Goal: Navigation & Orientation: Find specific page/section

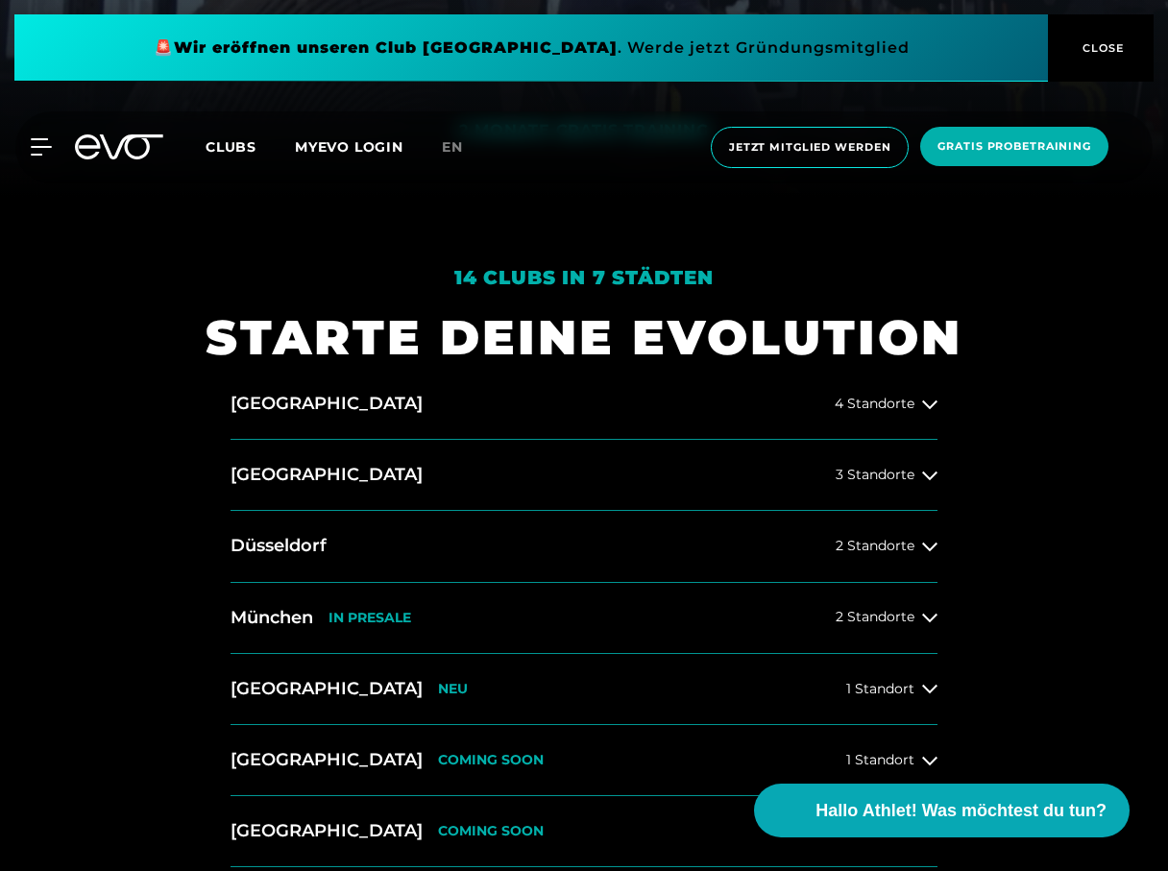
scroll to position [676, 0]
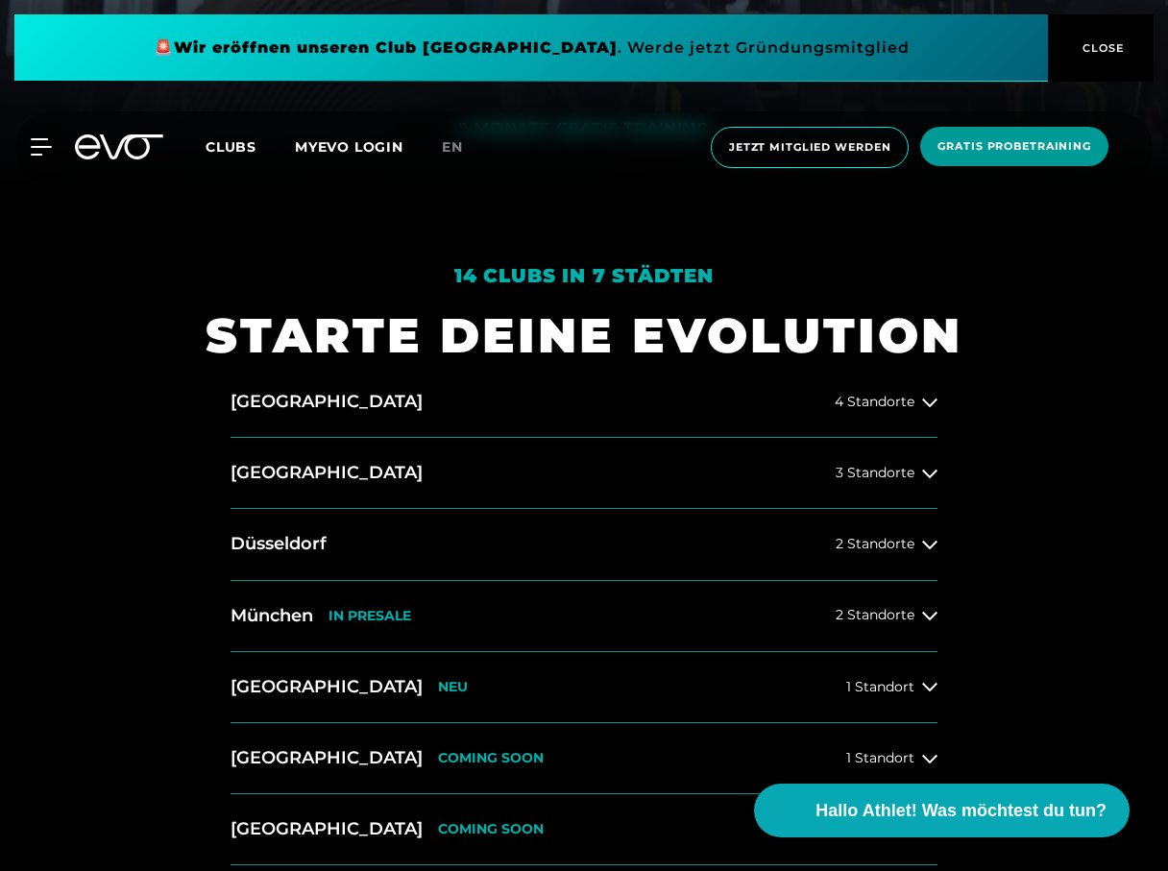
click at [976, 149] on span "Gratis Probetraining" at bounding box center [1014, 146] width 154 height 16
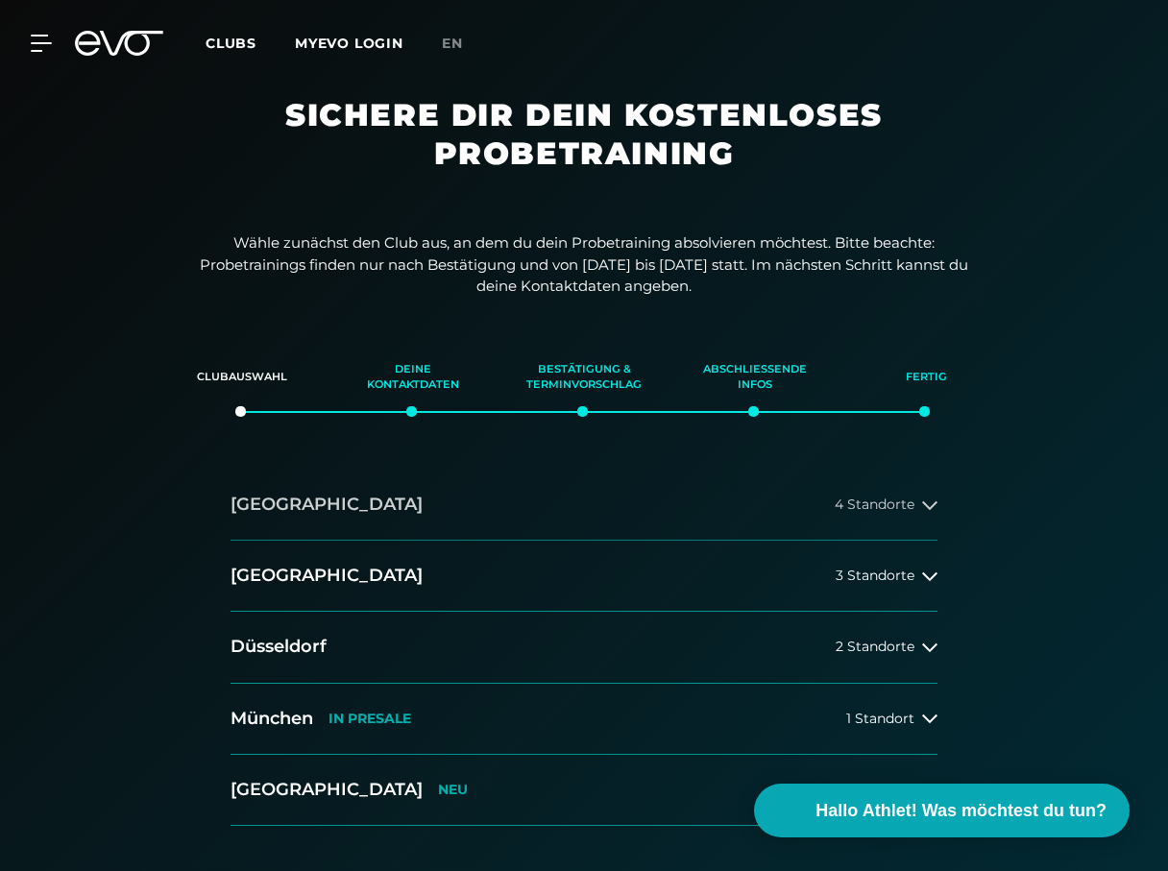
click at [835, 507] on span "4 Standorte" at bounding box center [875, 505] width 80 height 14
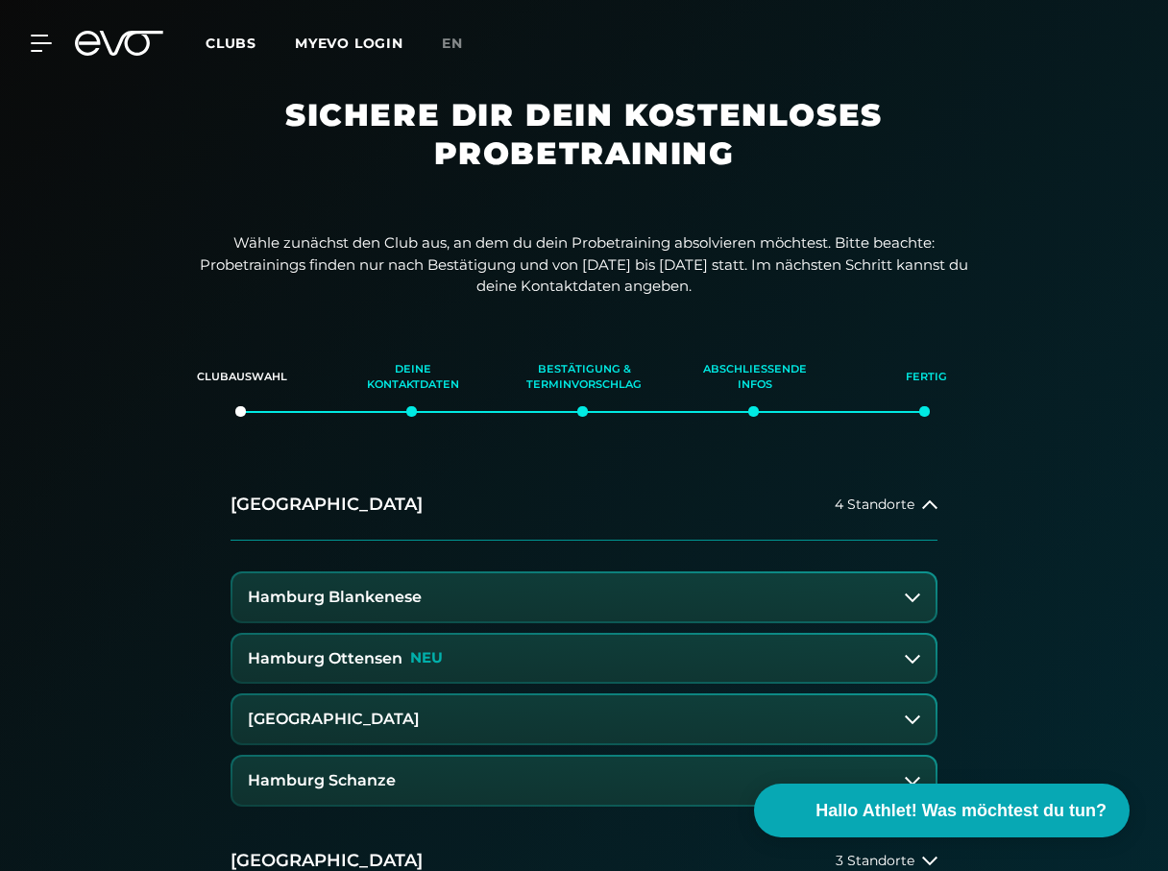
click at [228, 47] on span "Clubs" at bounding box center [231, 43] width 51 height 17
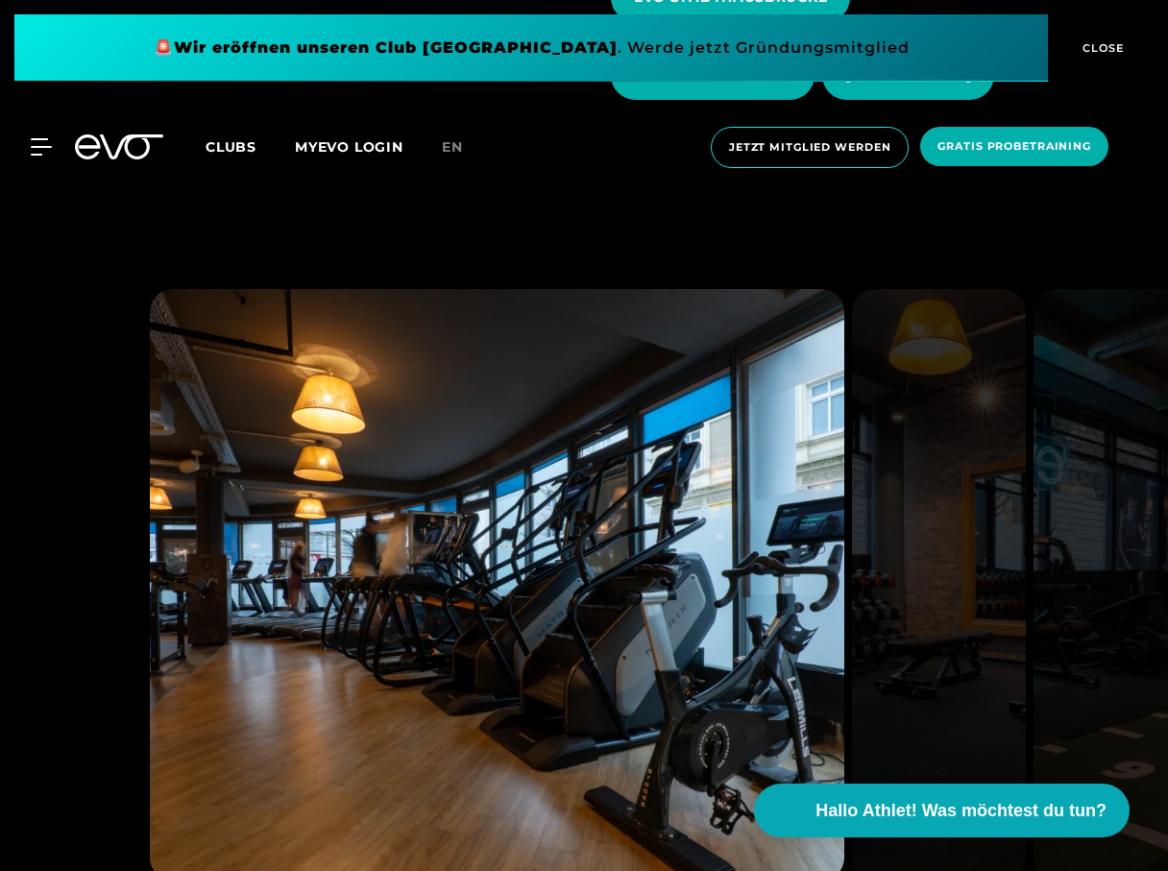
scroll to position [1241, 0]
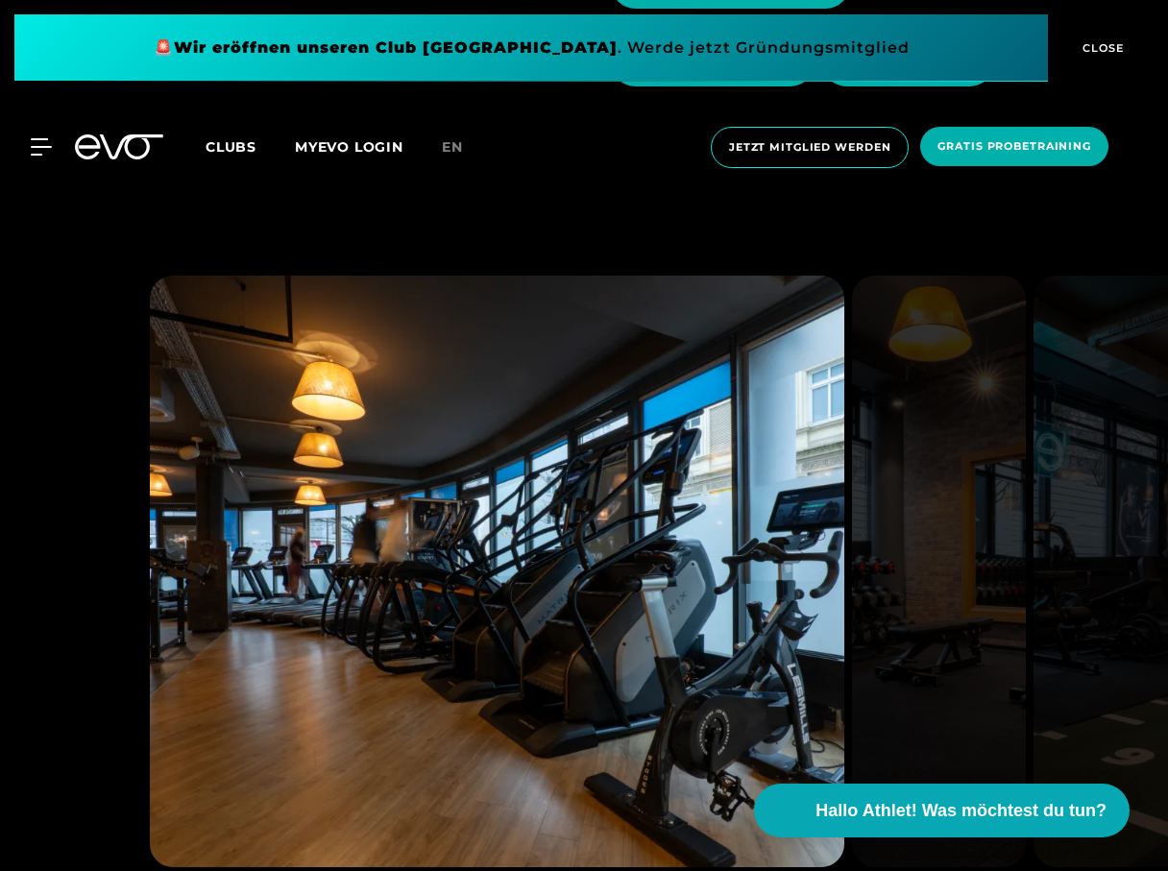
click at [1012, 499] on img at bounding box center [939, 572] width 174 height 592
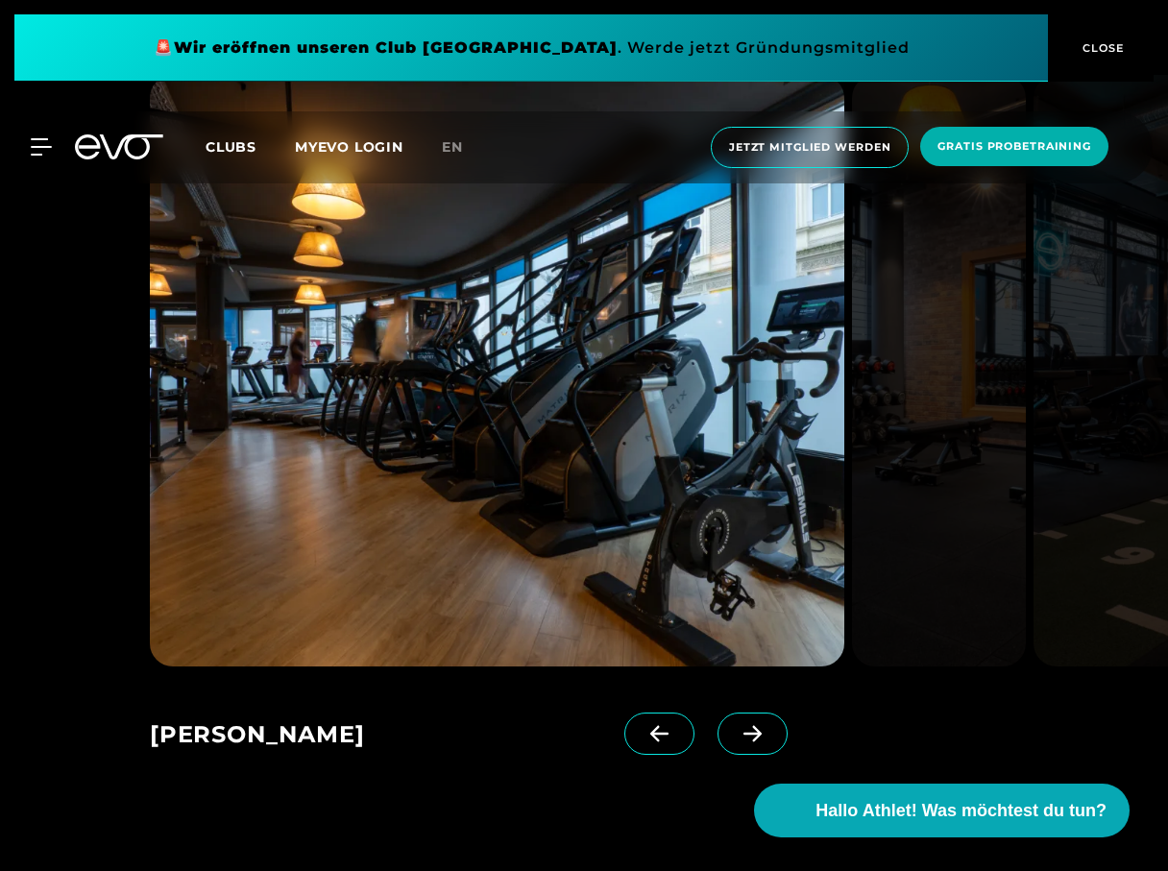
scroll to position [1559, 0]
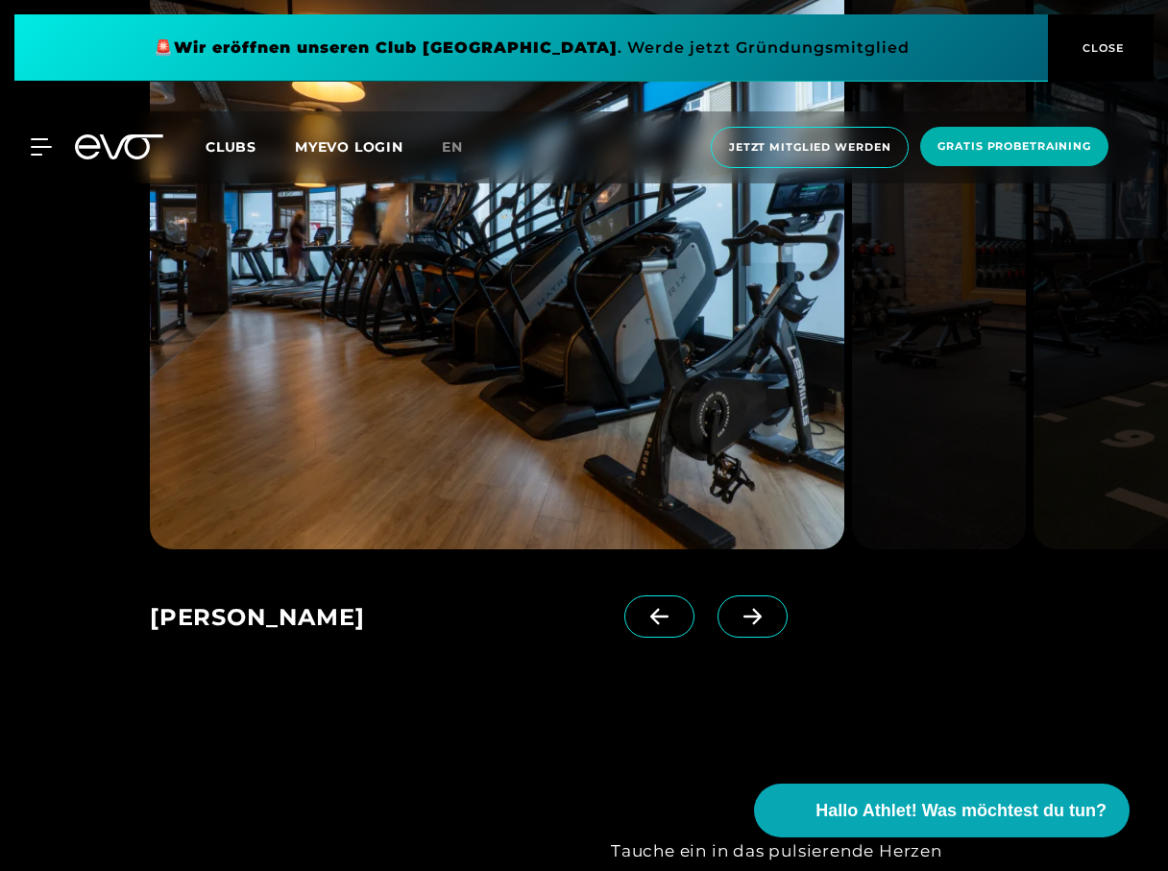
click at [736, 621] on icon at bounding box center [753, 616] width 34 height 17
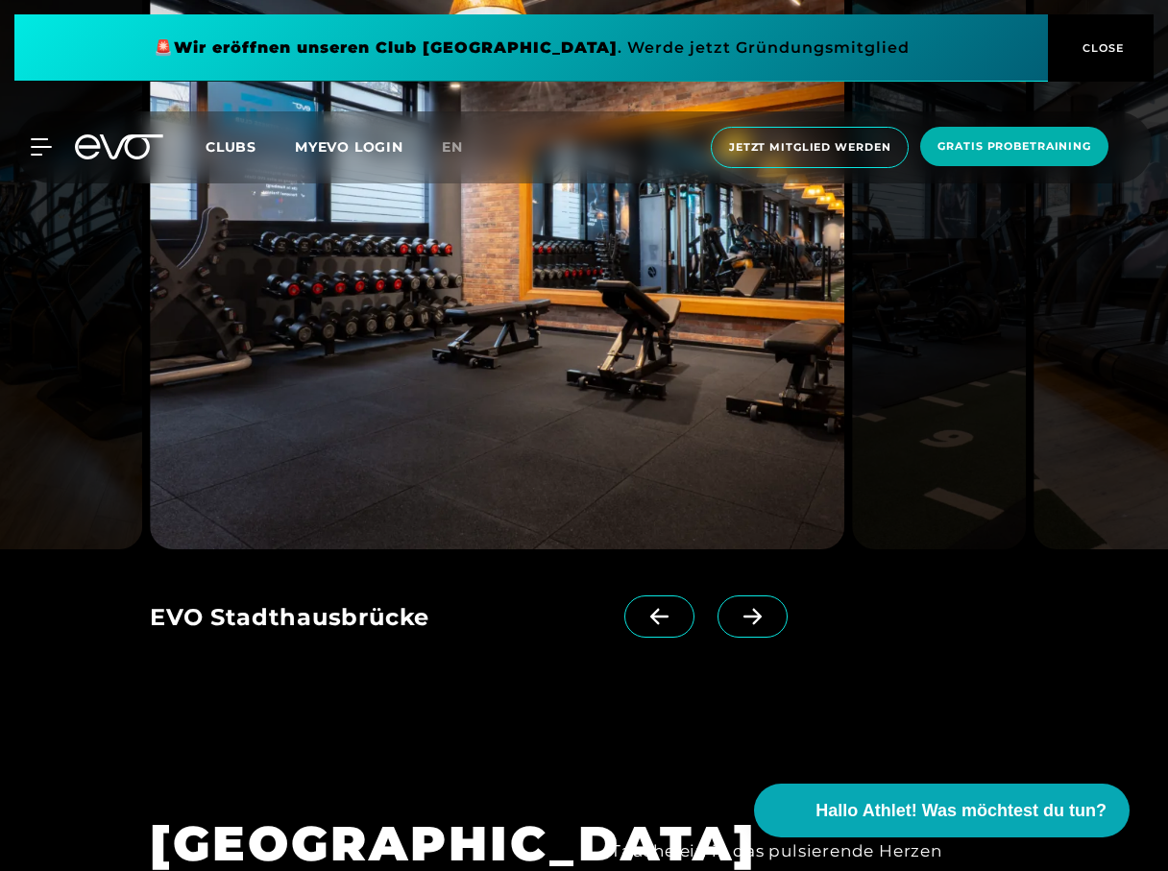
click at [736, 621] on icon at bounding box center [753, 616] width 34 height 17
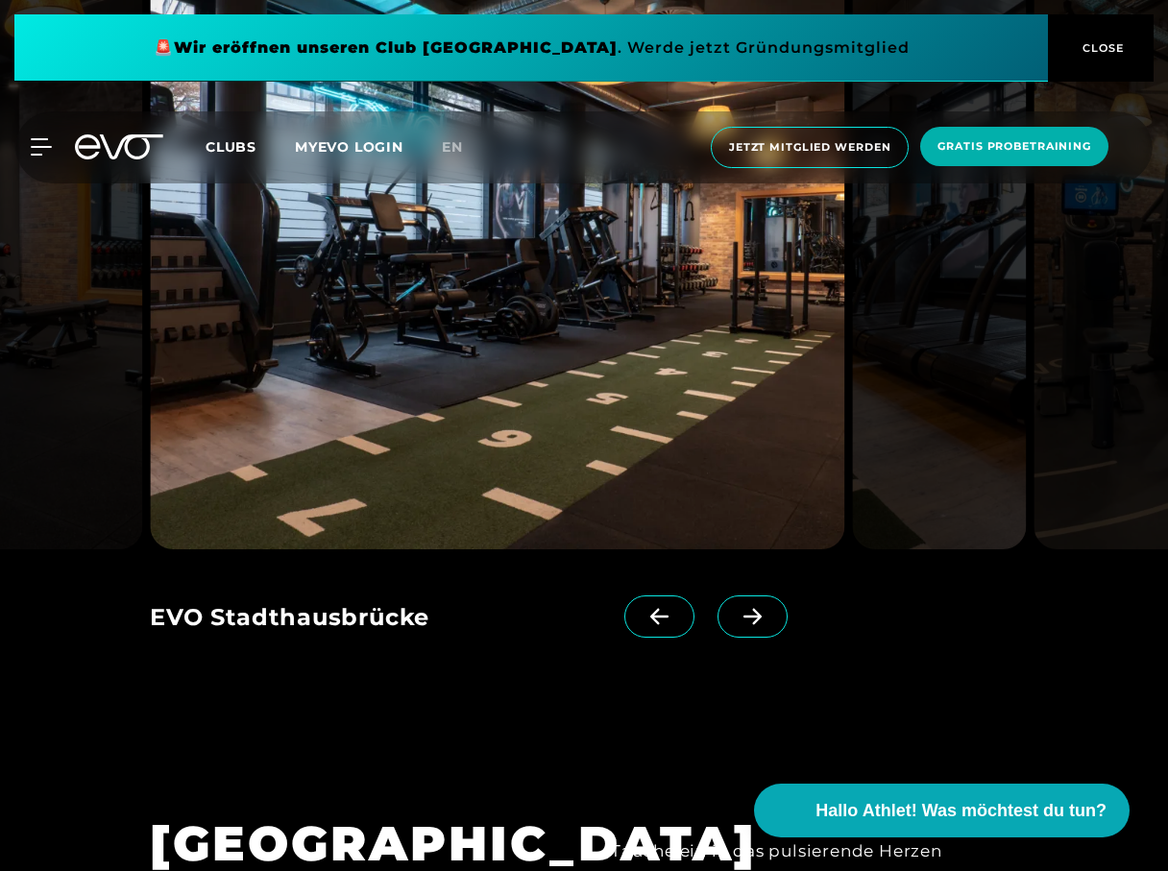
click at [736, 621] on icon at bounding box center [753, 616] width 34 height 17
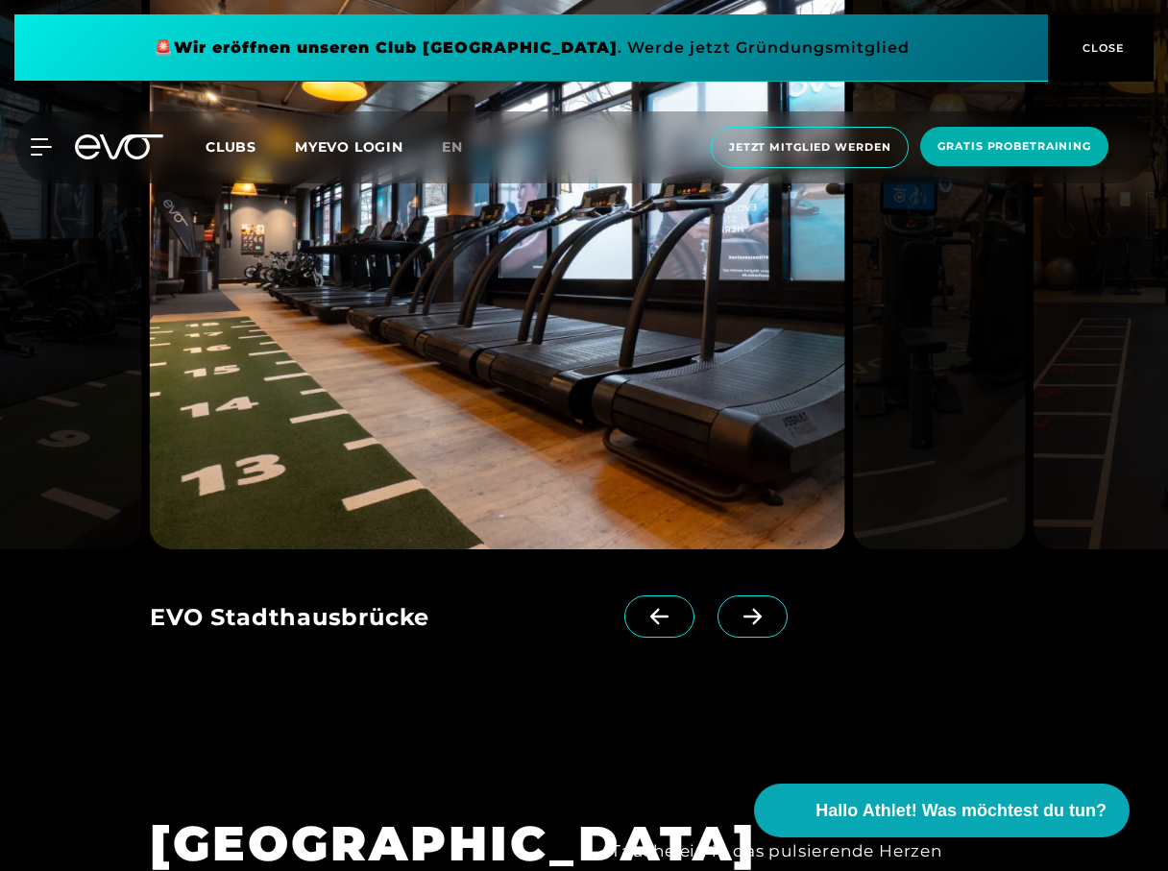
click at [736, 621] on icon at bounding box center [753, 616] width 34 height 17
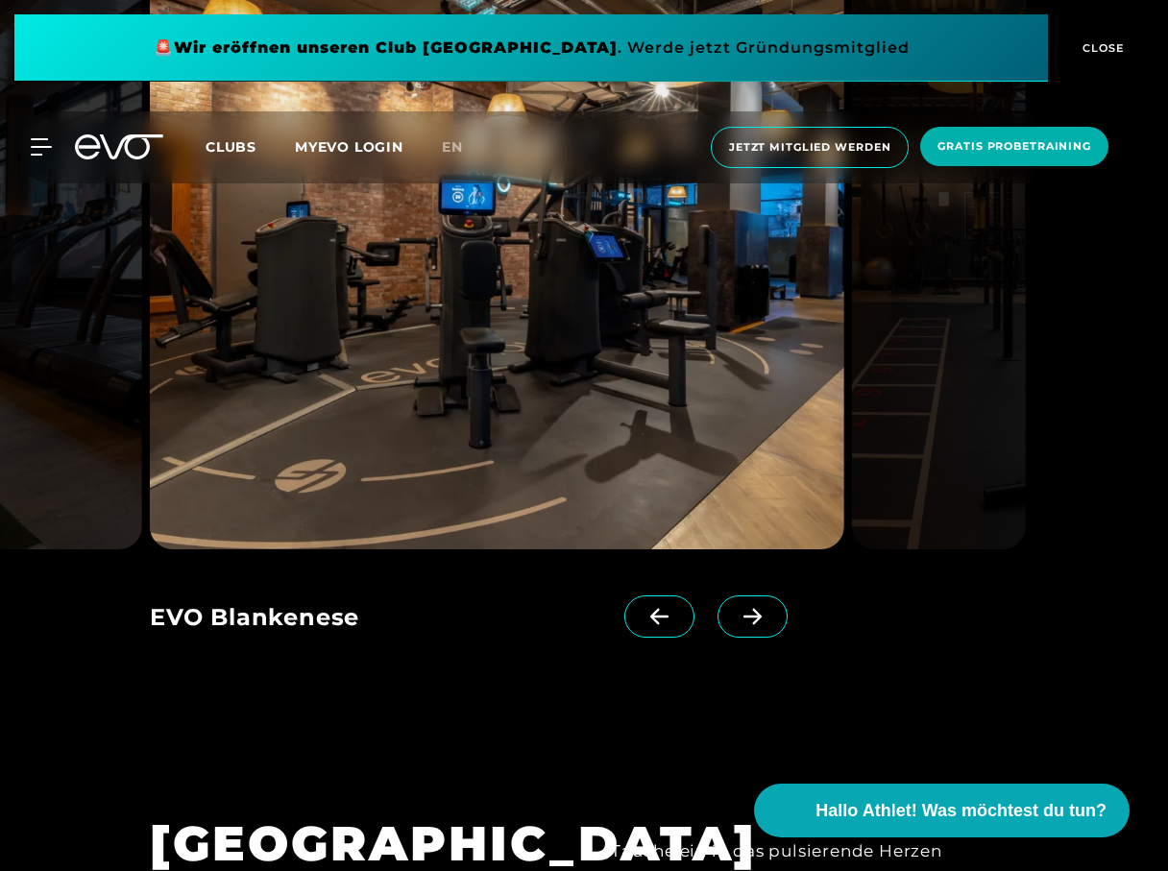
click at [736, 621] on icon at bounding box center [753, 616] width 34 height 17
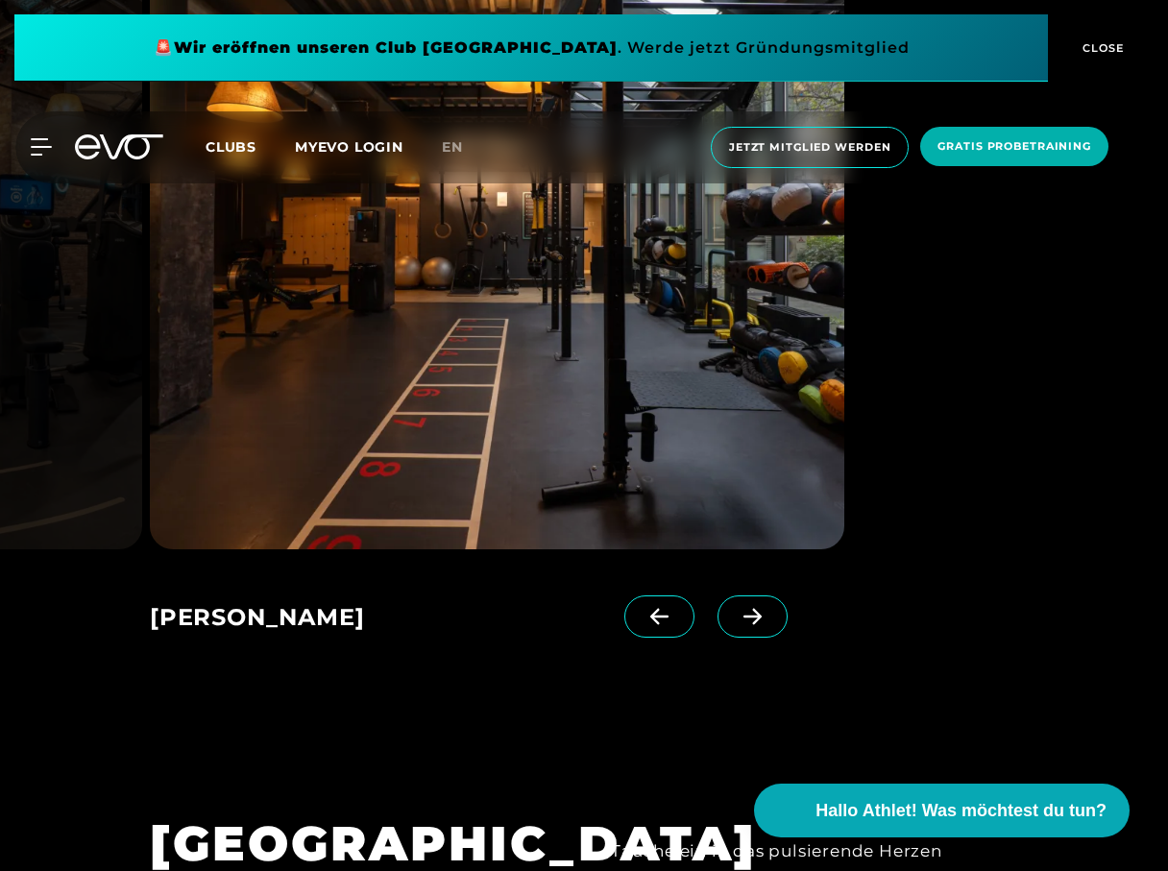
click at [736, 621] on icon at bounding box center [753, 616] width 34 height 17
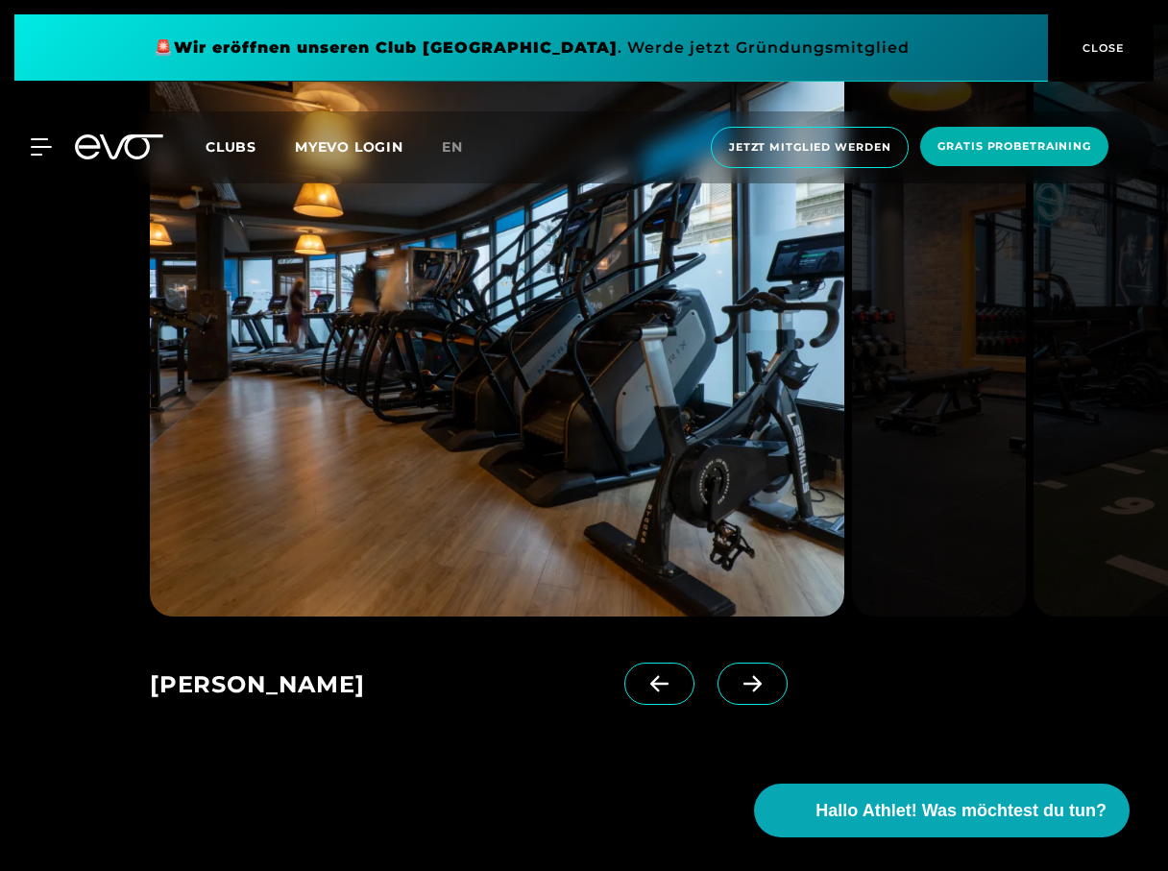
scroll to position [1456, 0]
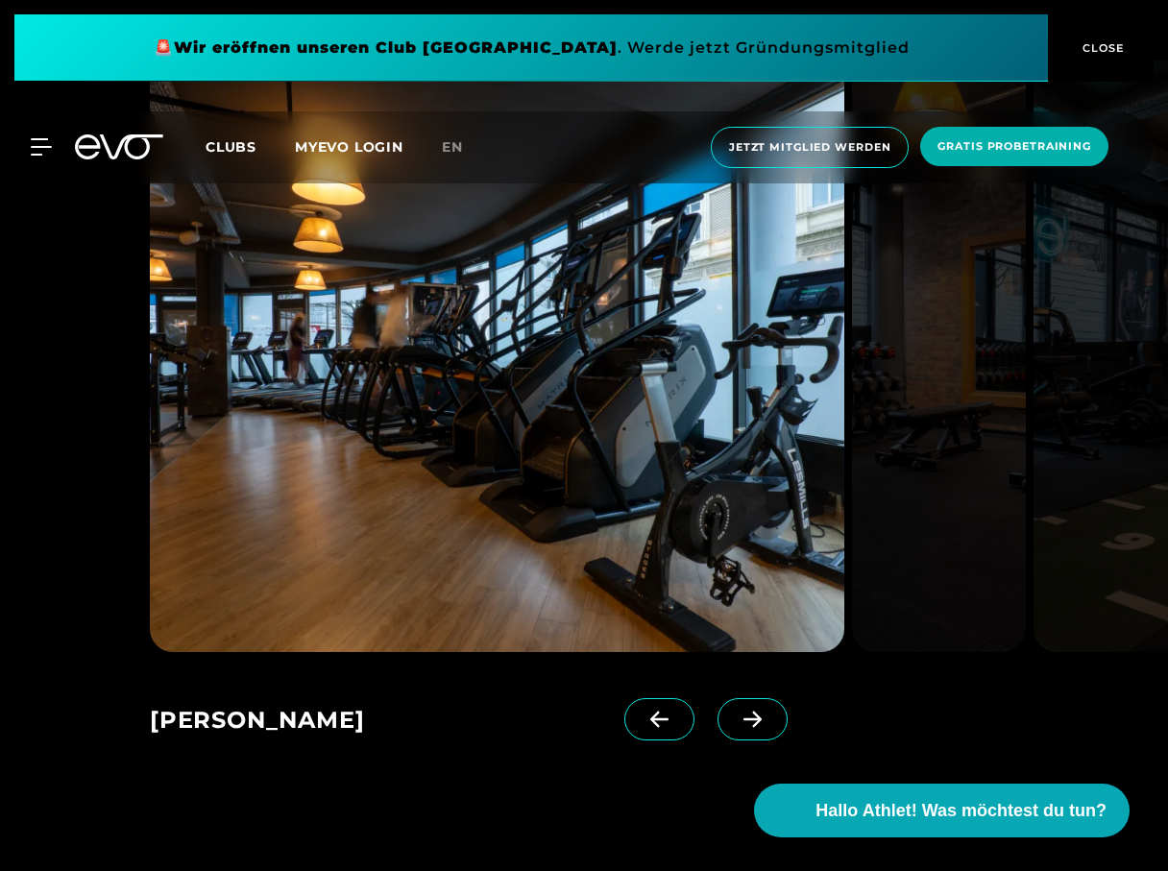
click at [743, 715] on icon at bounding box center [752, 720] width 18 height 16
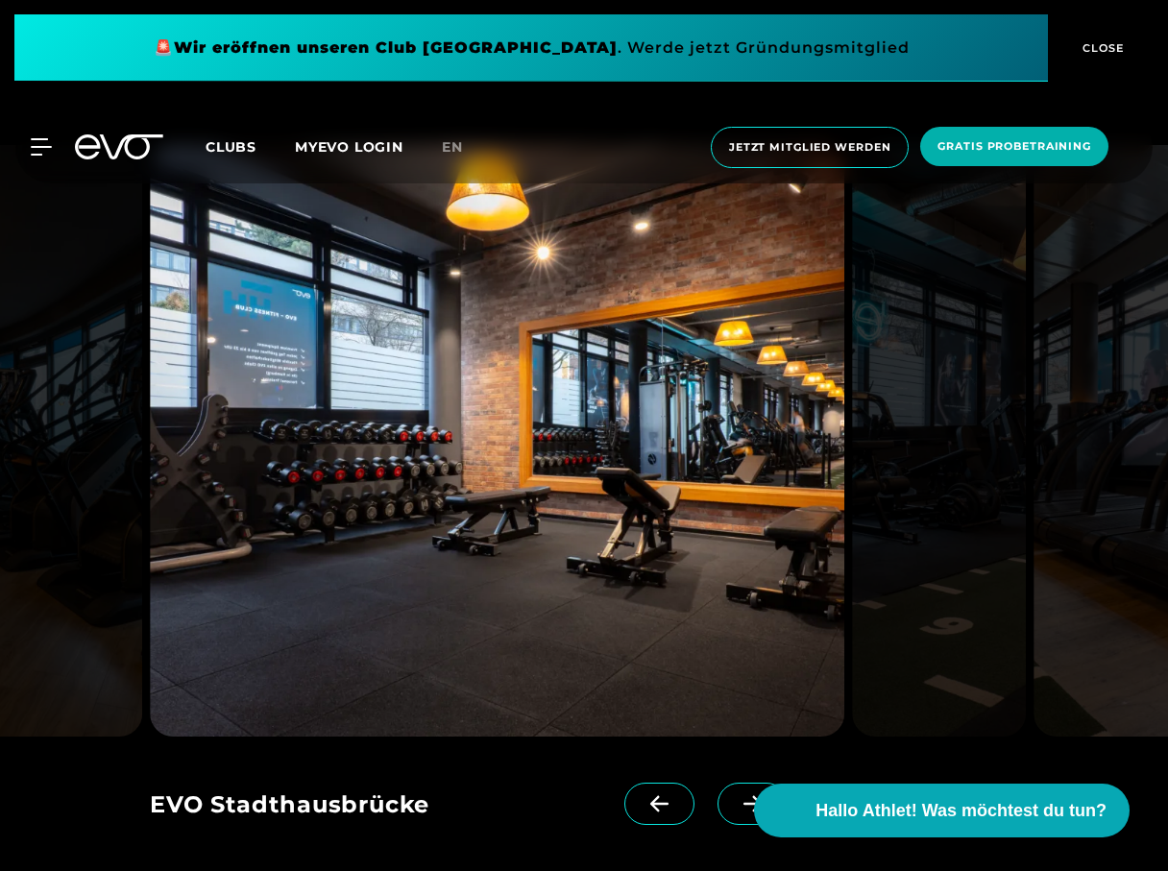
scroll to position [1371, 0]
click at [736, 813] on icon at bounding box center [753, 804] width 34 height 17
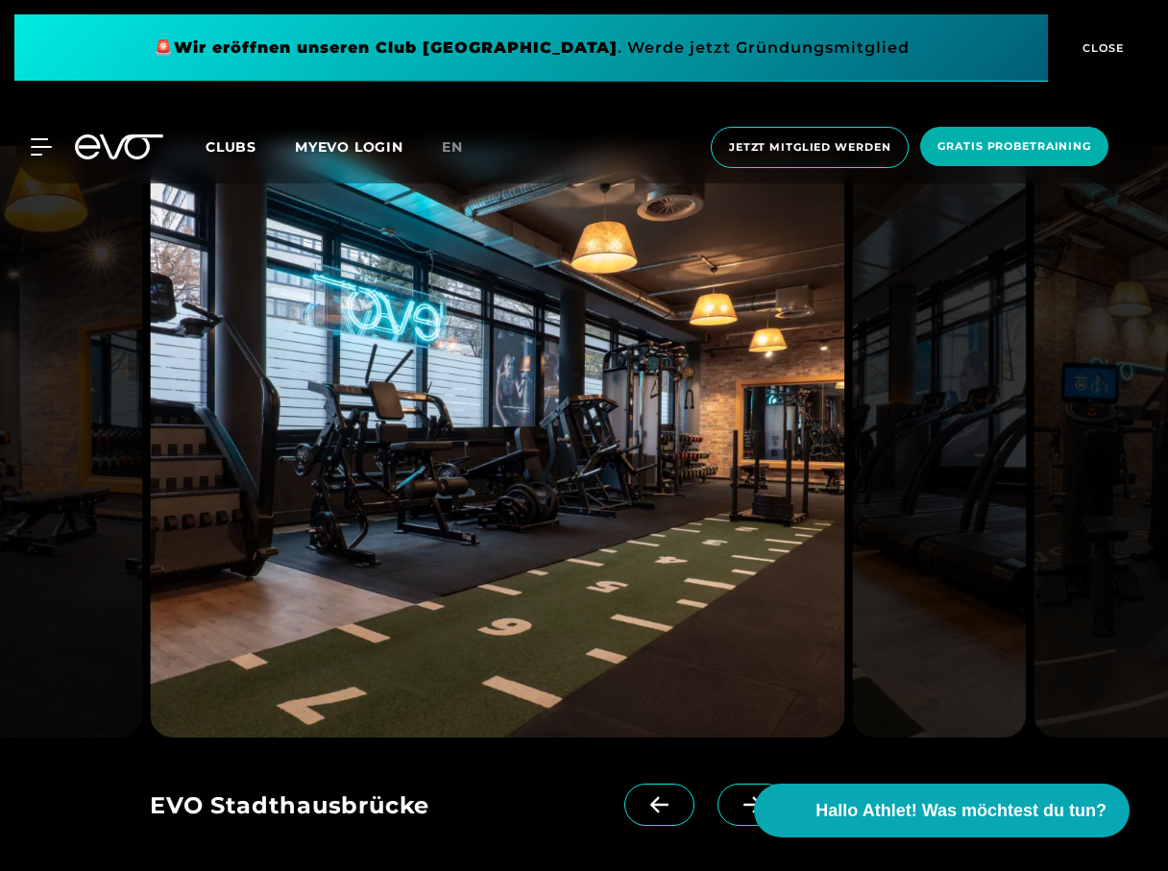
click at [736, 796] on icon at bounding box center [753, 804] width 34 height 17
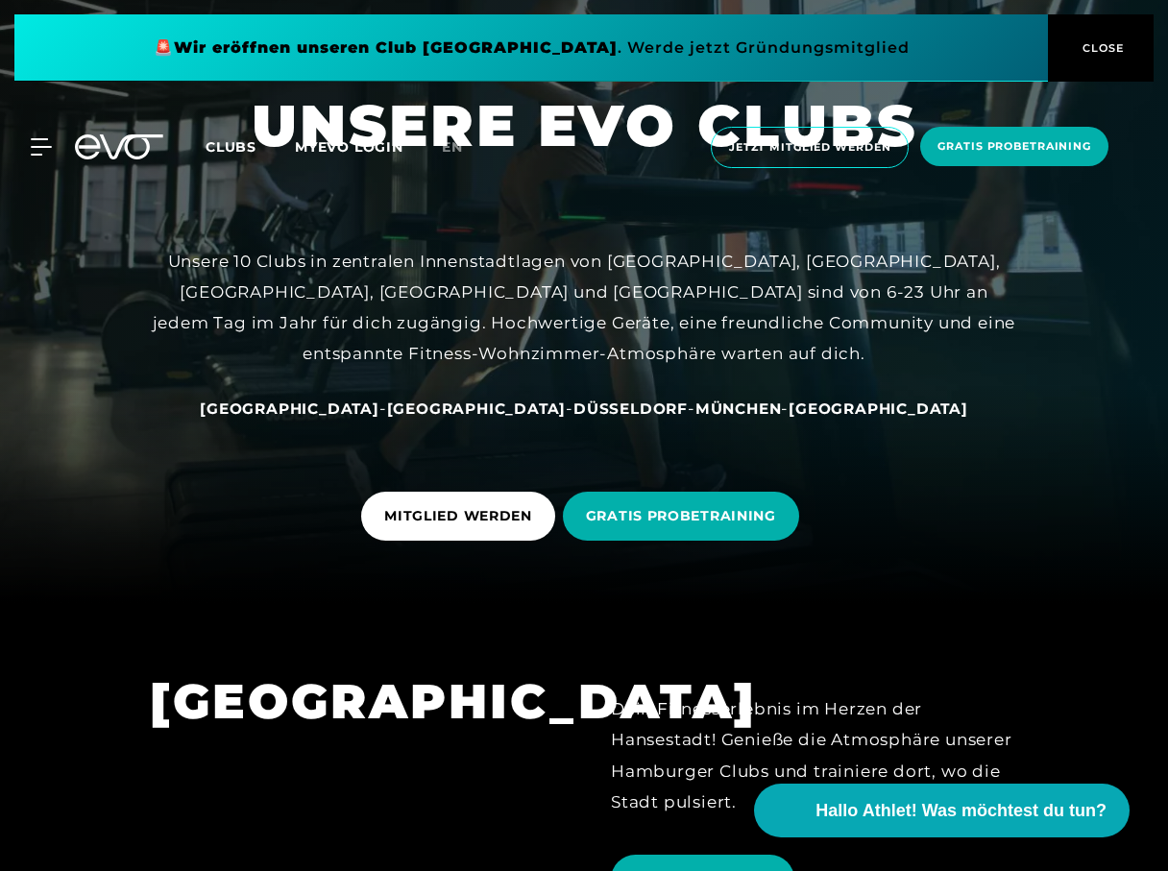
scroll to position [0, 0]
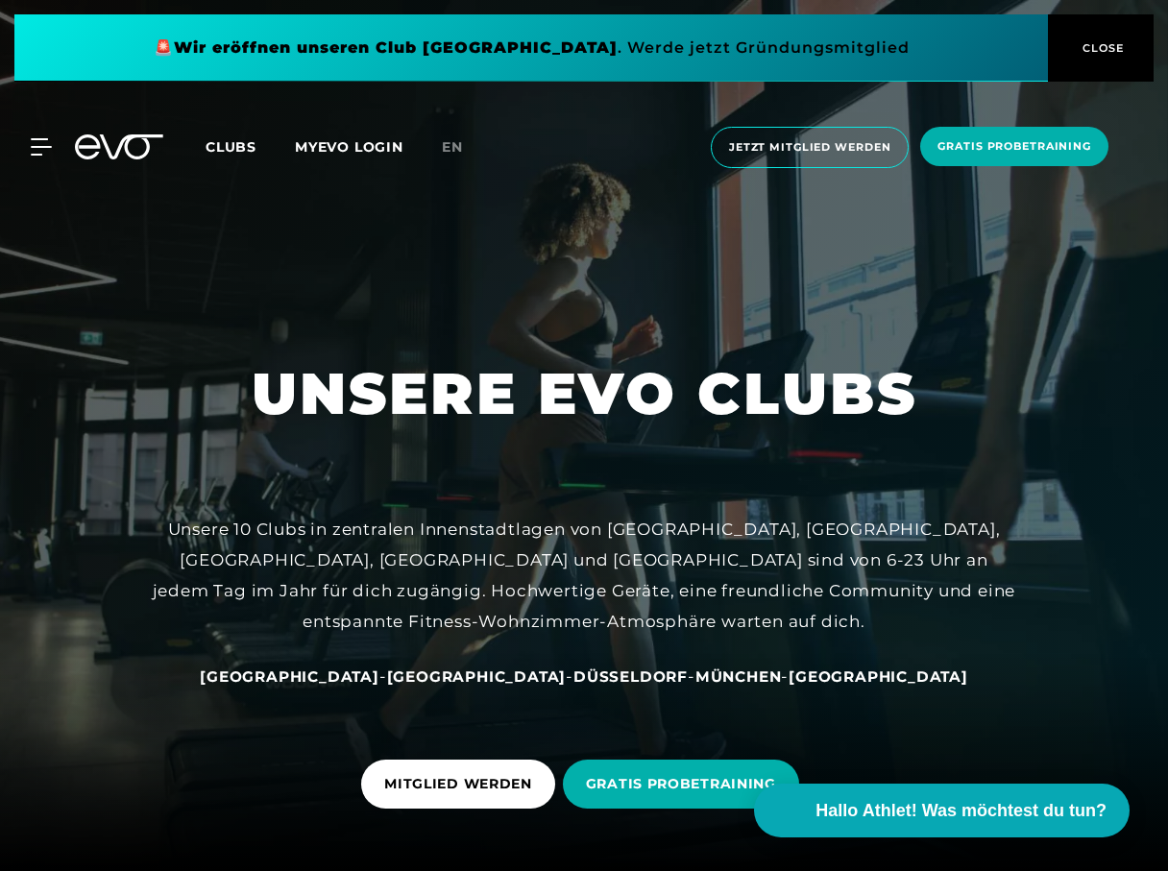
click at [227, 726] on div at bounding box center [584, 435] width 1168 height 871
